Goal: Task Accomplishment & Management: Complete application form

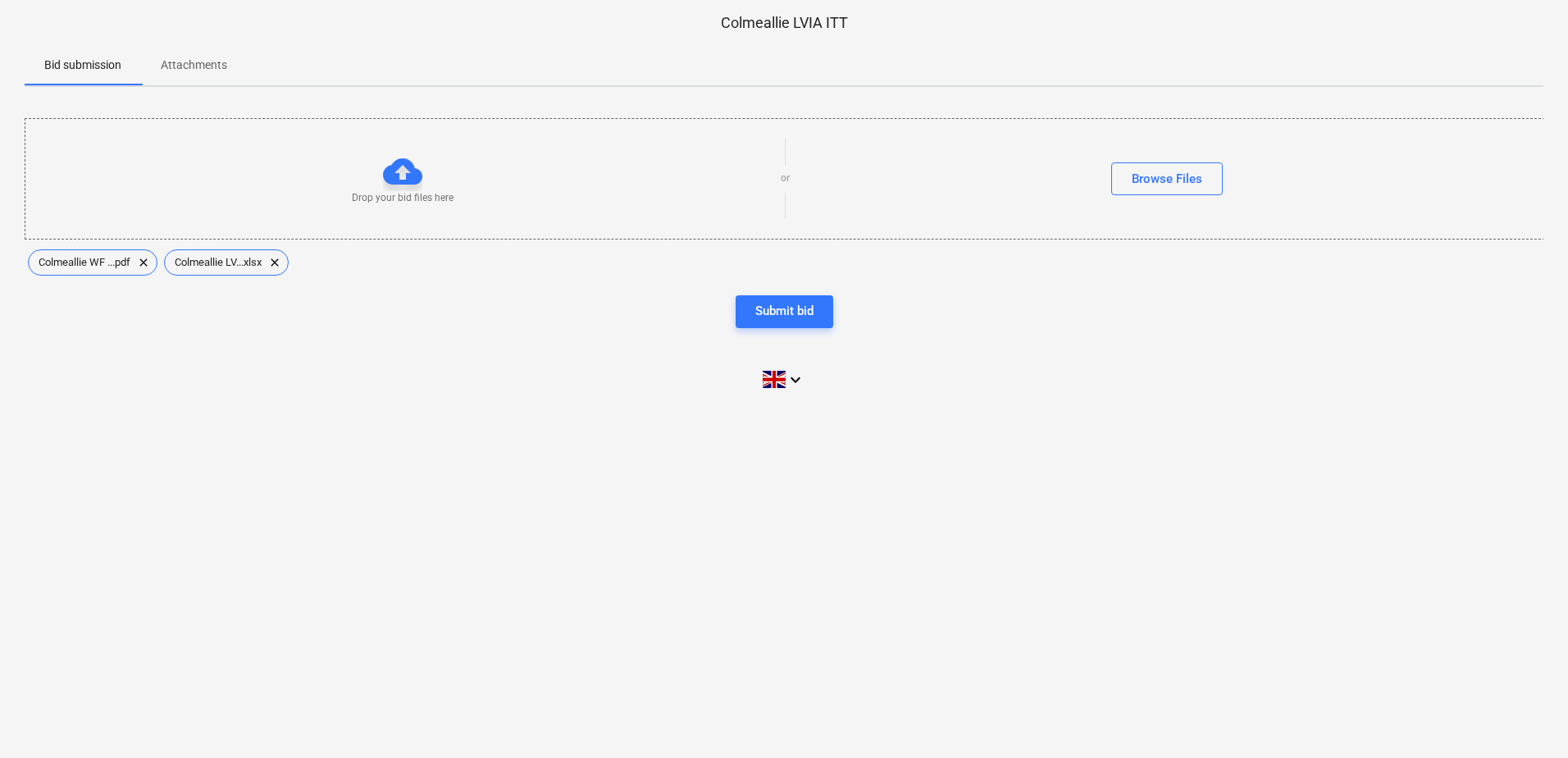
click at [783, 312] on div "Submit bid" at bounding box center [785, 311] width 58 height 21
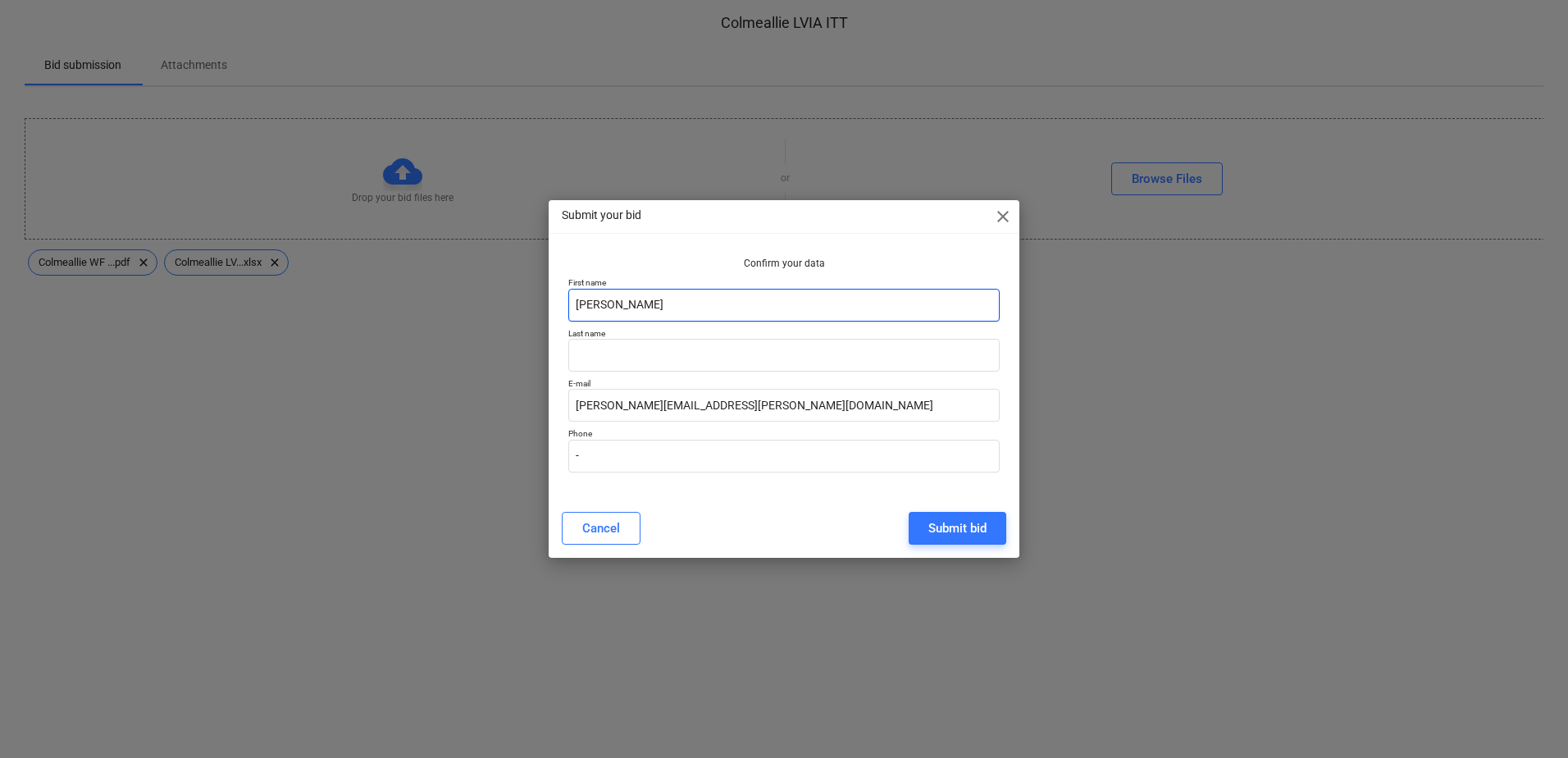
drag, startPoint x: 643, startPoint y: 310, endPoint x: 600, endPoint y: 304, distance: 43.4
click at [600, 304] on input "Neil Furber" at bounding box center [784, 305] width 432 height 33
type input "Neil"
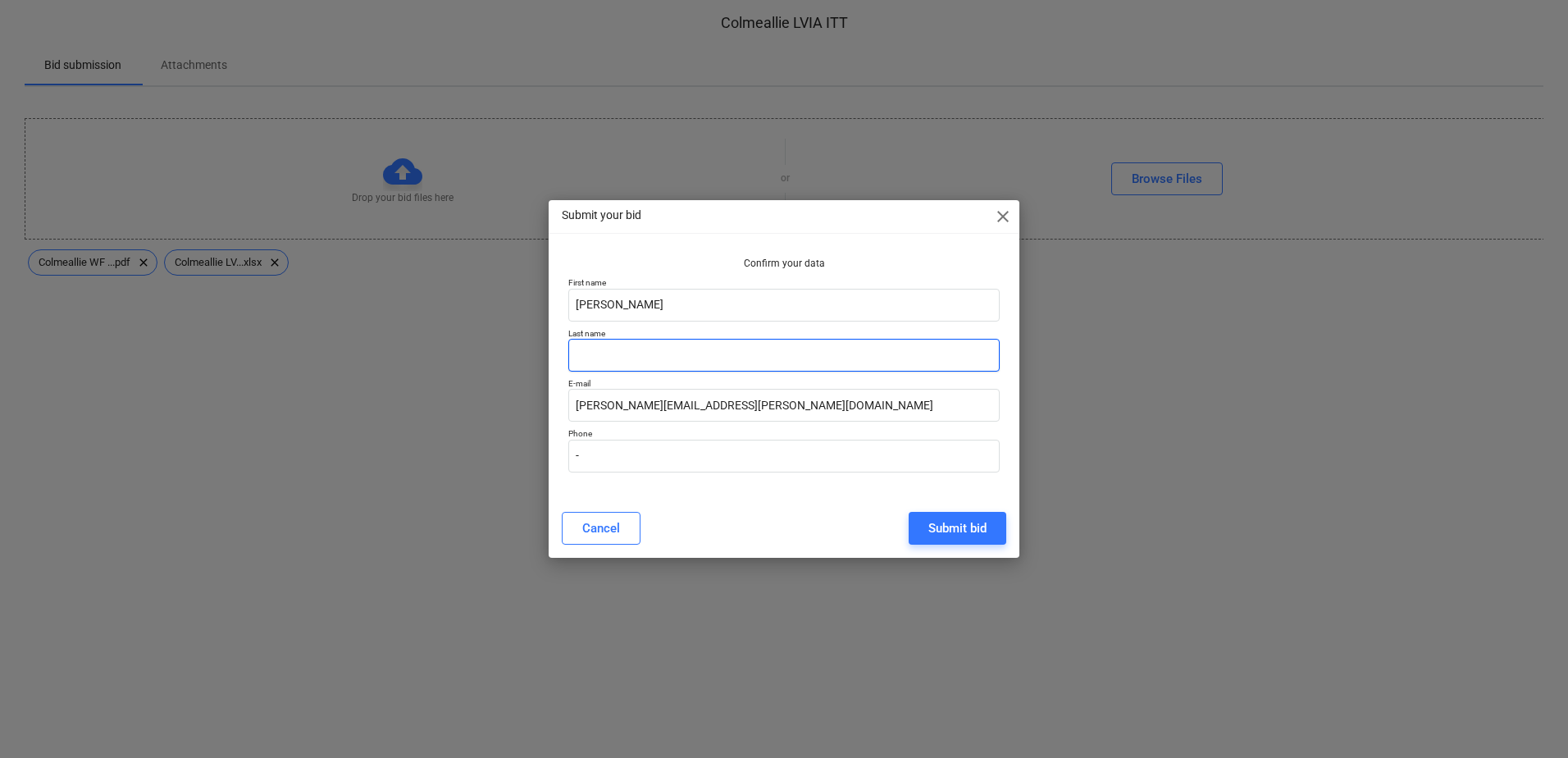
type input "Furber"
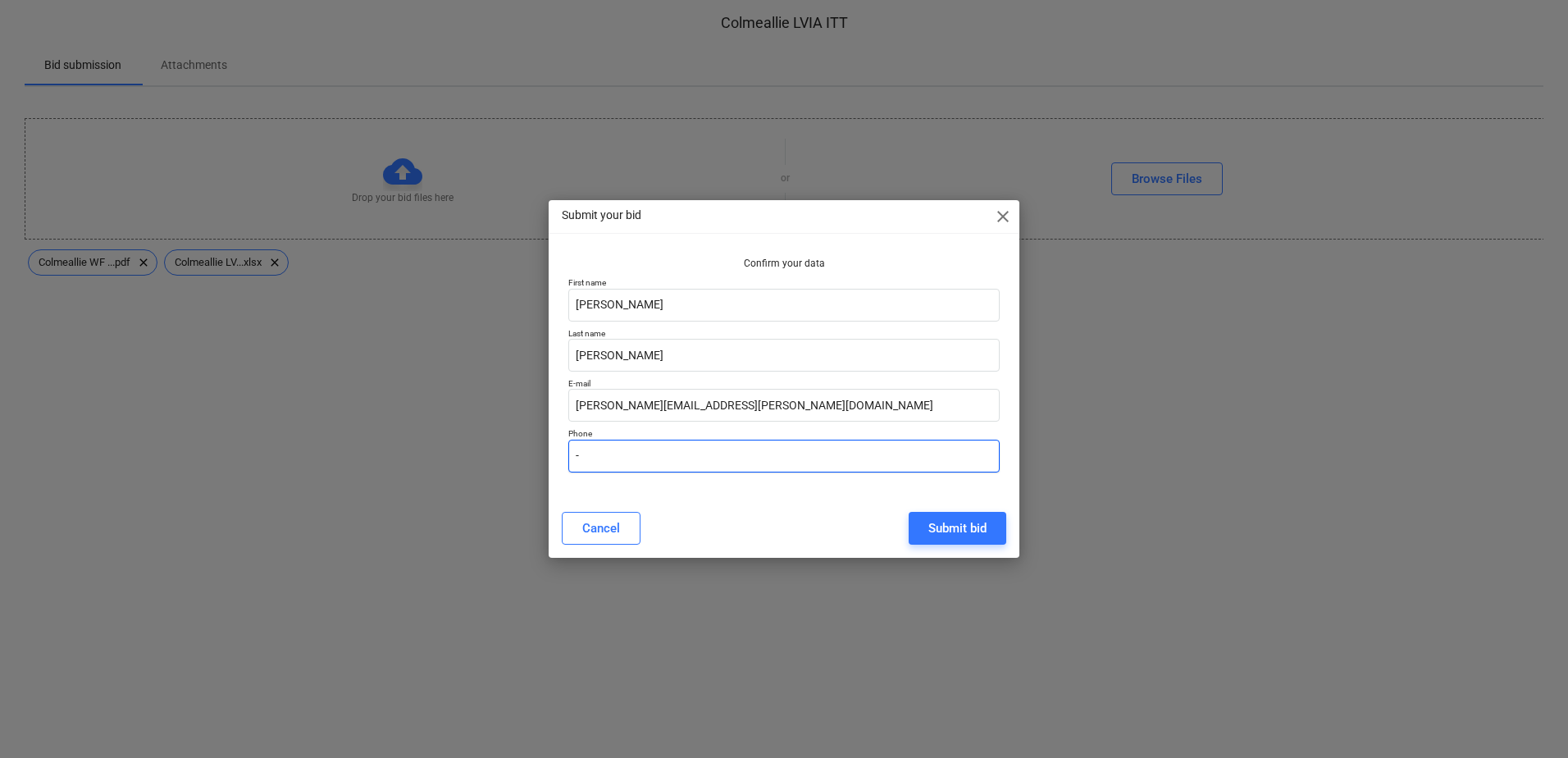
click at [599, 457] on input "-" at bounding box center [784, 456] width 432 height 33
type input "07761040018"
click at [974, 530] on div "Submit bid" at bounding box center [957, 529] width 58 height 21
